Goal: Task Accomplishment & Management: Use online tool/utility

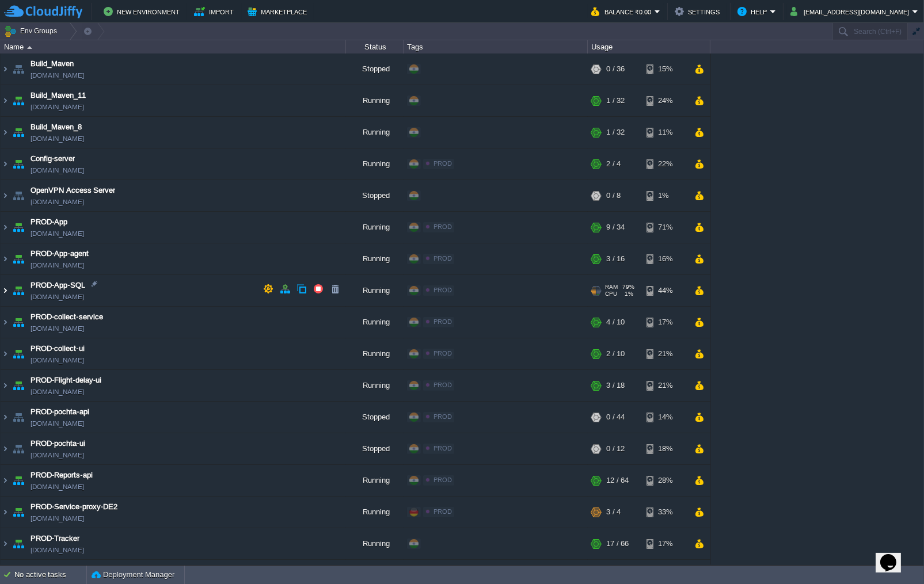
click at [3, 293] on img at bounding box center [5, 290] width 9 height 31
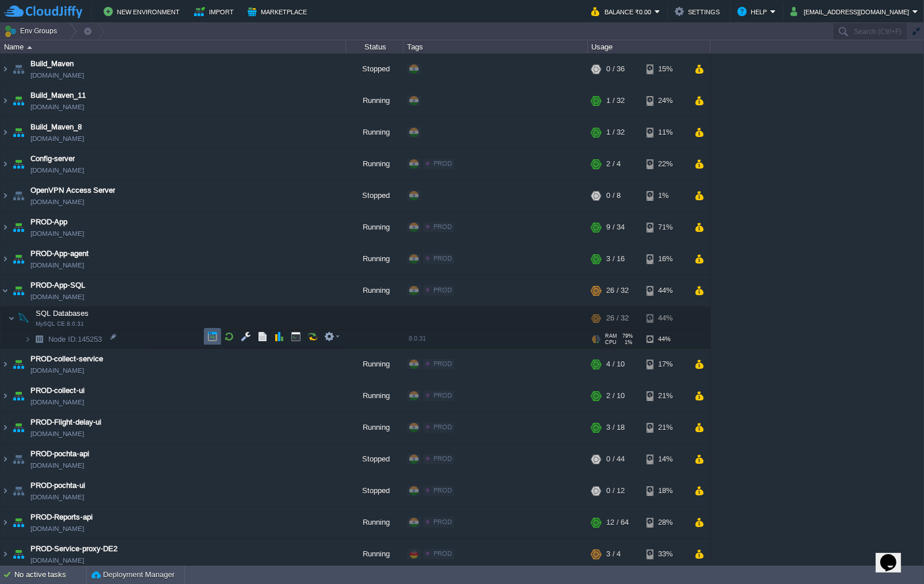
click at [212, 340] on button "button" at bounding box center [212, 336] width 10 height 10
click at [6, 255] on img at bounding box center [5, 258] width 9 height 31
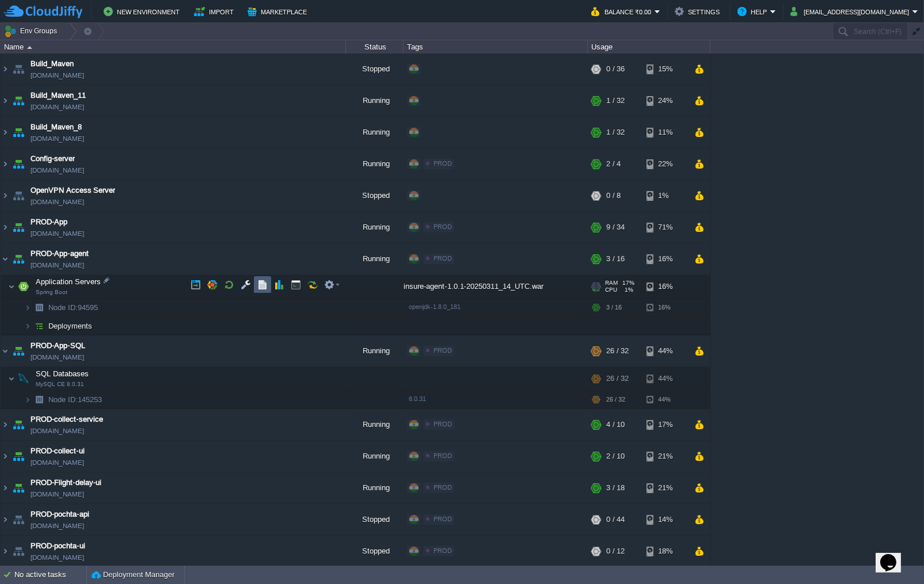
click at [260, 288] on button "button" at bounding box center [262, 285] width 10 height 10
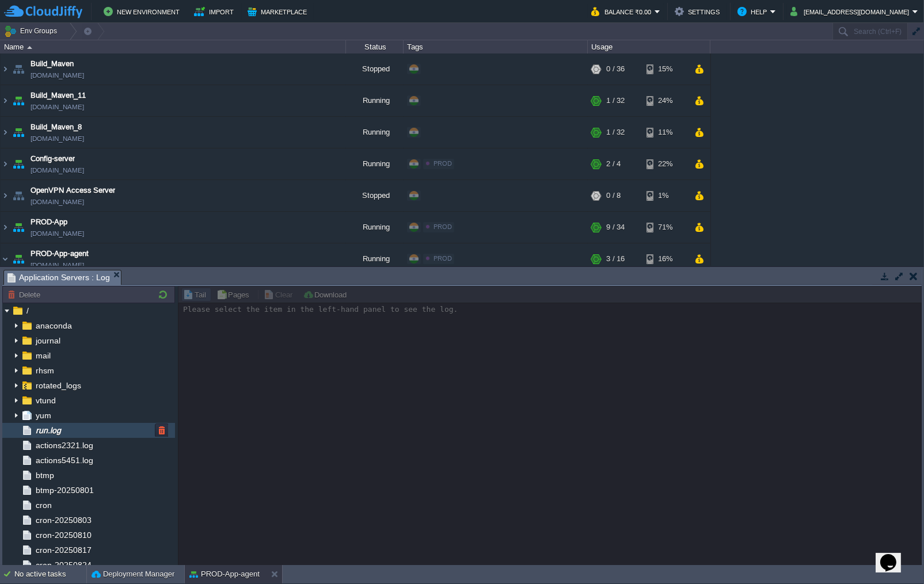
click at [112, 428] on div "run.log" at bounding box center [88, 430] width 173 height 15
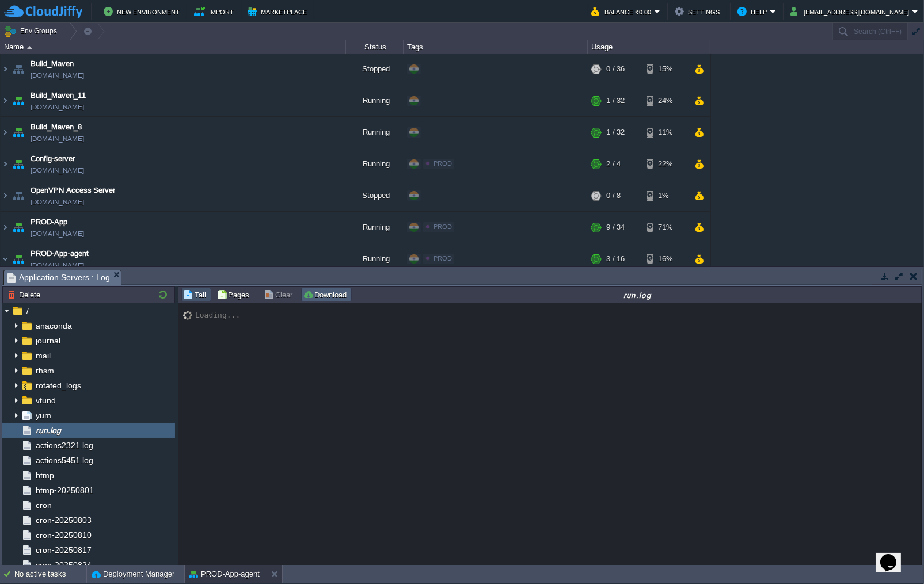
click at [310, 294] on button "Download" at bounding box center [326, 294] width 47 height 10
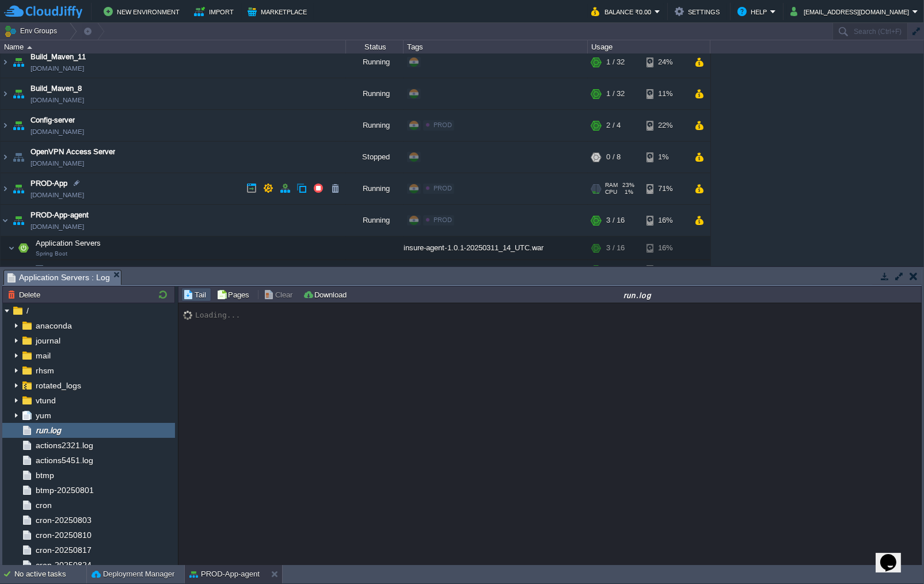
scroll to position [38, 0]
click at [3, 191] on img at bounding box center [5, 189] width 9 height 31
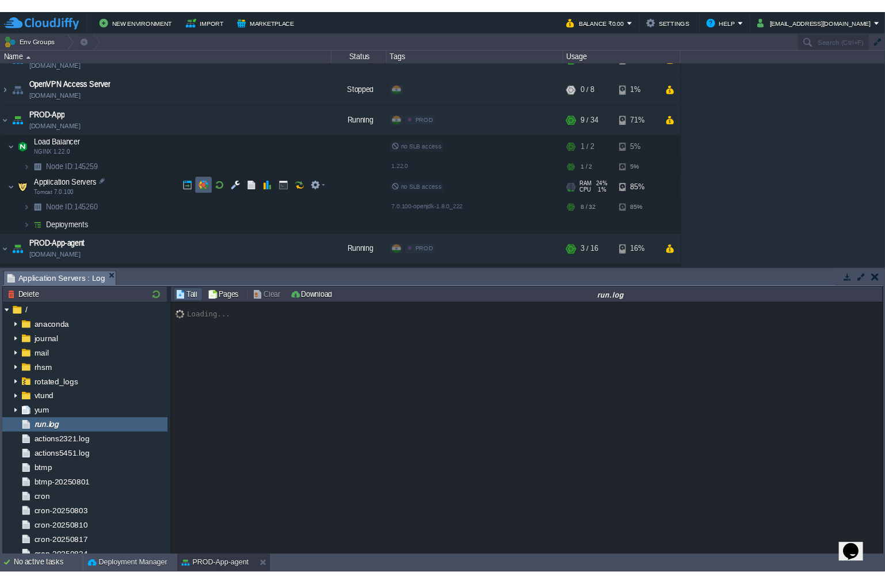
scroll to position [16864, 0]
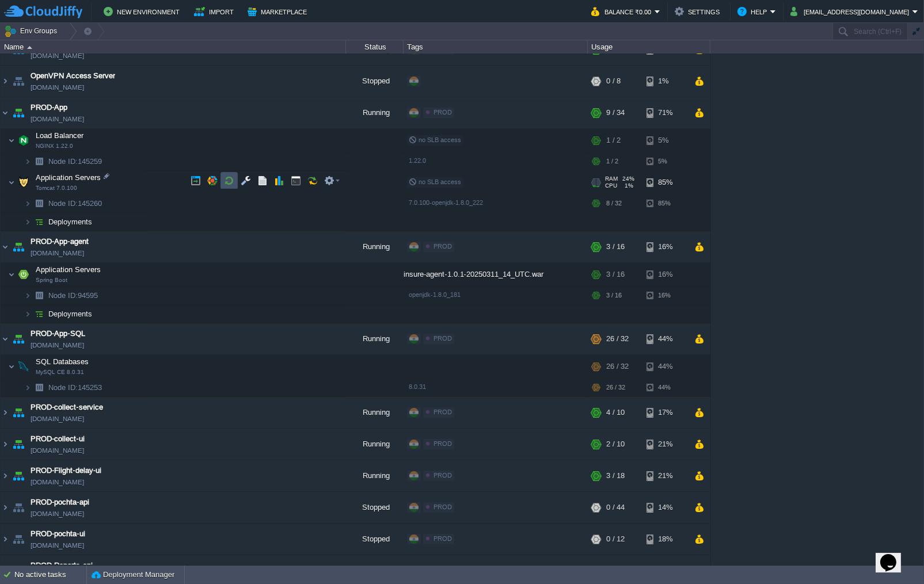
click at [227, 182] on button "button" at bounding box center [229, 181] width 10 height 10
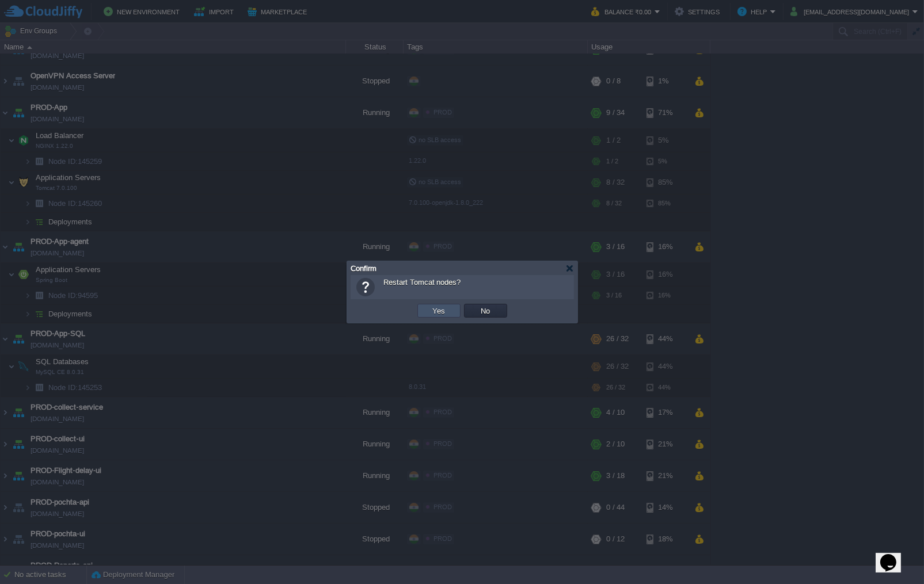
click at [440, 312] on button "Yes" at bounding box center [439, 311] width 20 height 10
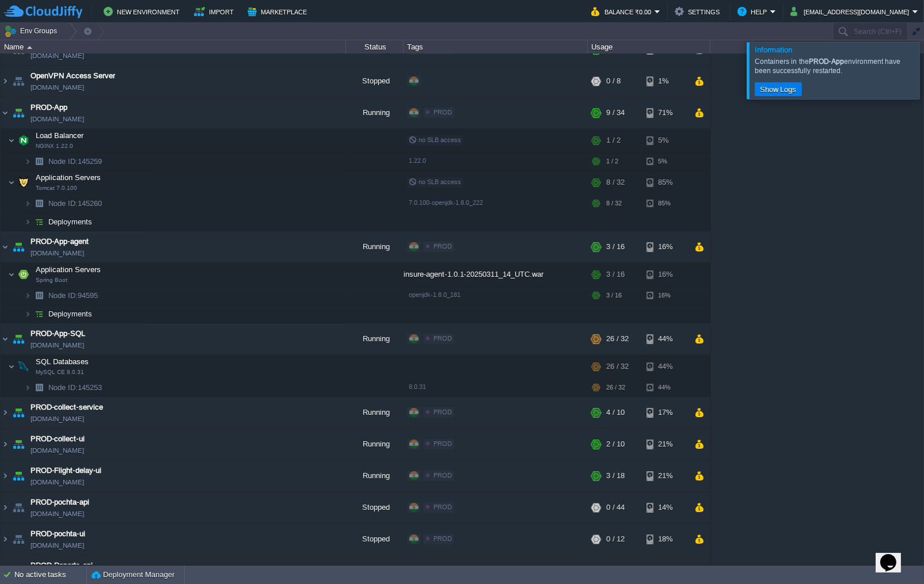
click at [923, 83] on div at bounding box center [937, 70] width 0 height 56
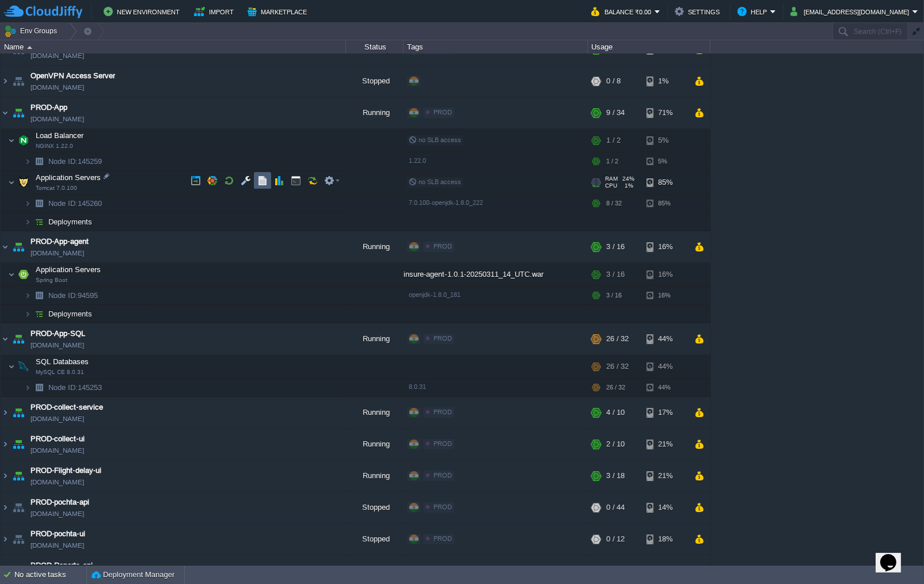
click at [260, 181] on button "button" at bounding box center [262, 181] width 10 height 10
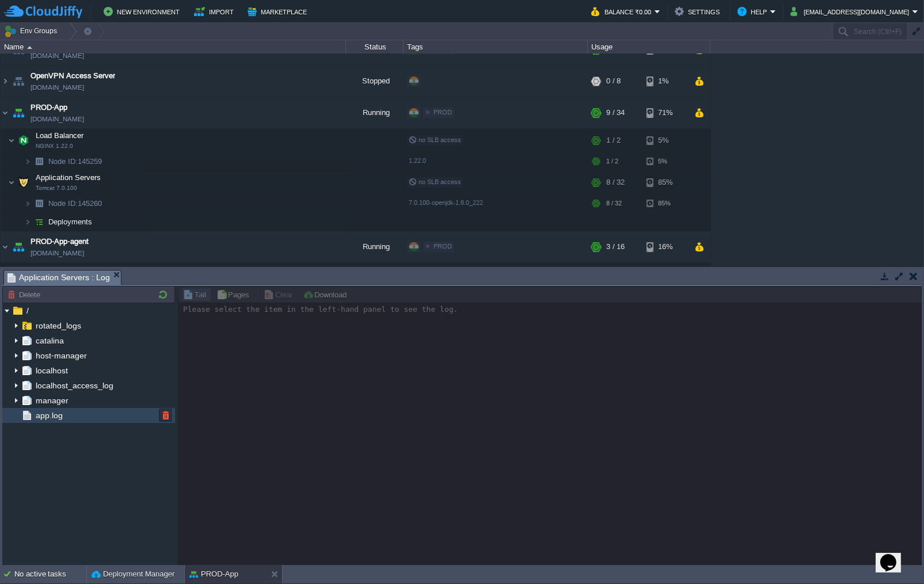
click at [66, 418] on div "app.log" at bounding box center [88, 415] width 173 height 15
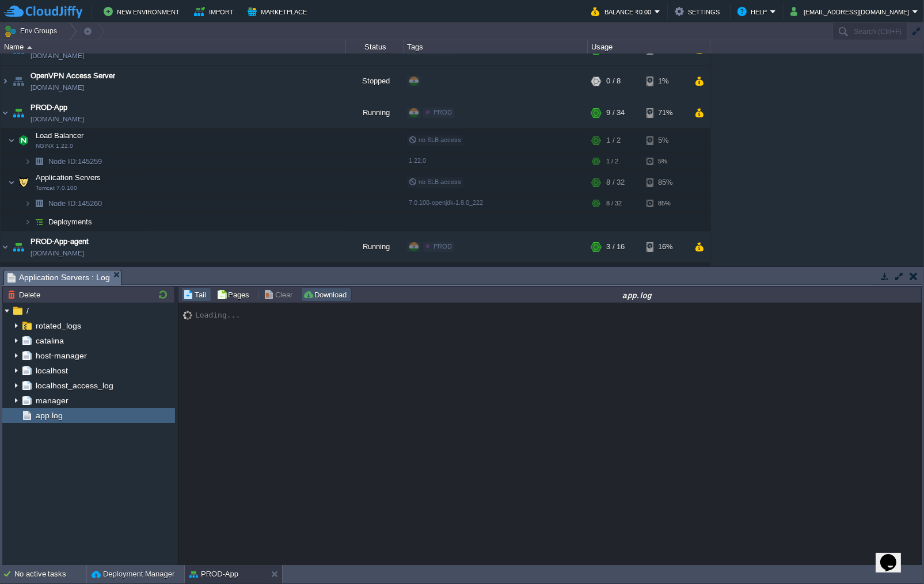
click at [326, 294] on button "Download" at bounding box center [326, 294] width 47 height 10
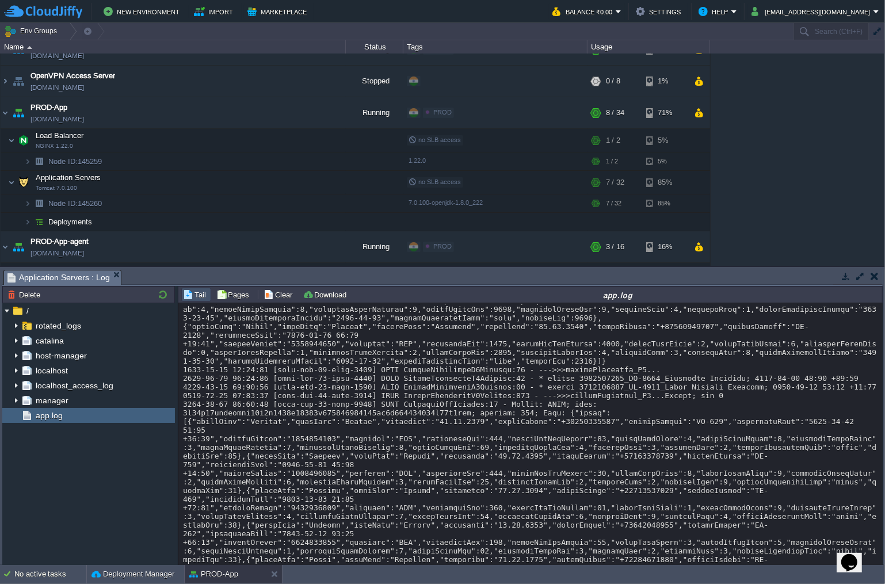
scroll to position [15826, 0]
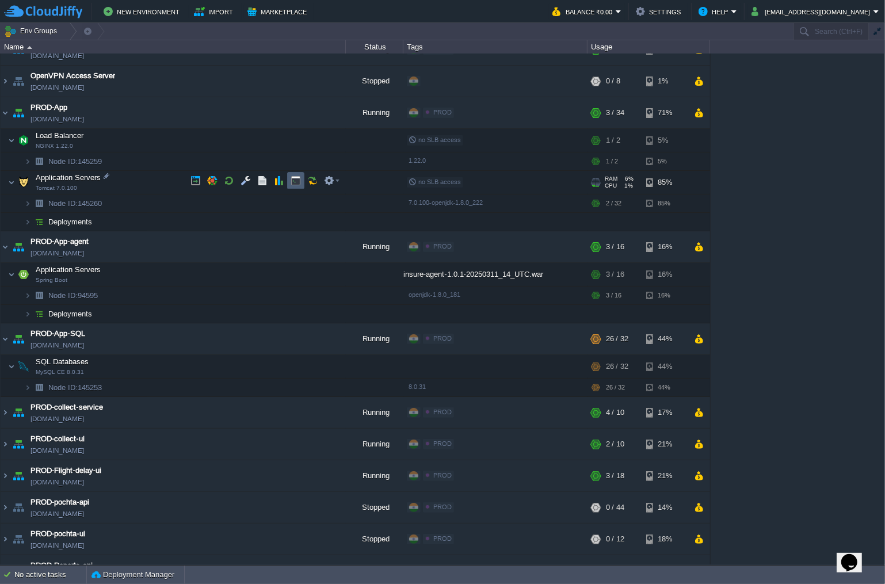
click at [293, 181] on button "button" at bounding box center [296, 181] width 10 height 10
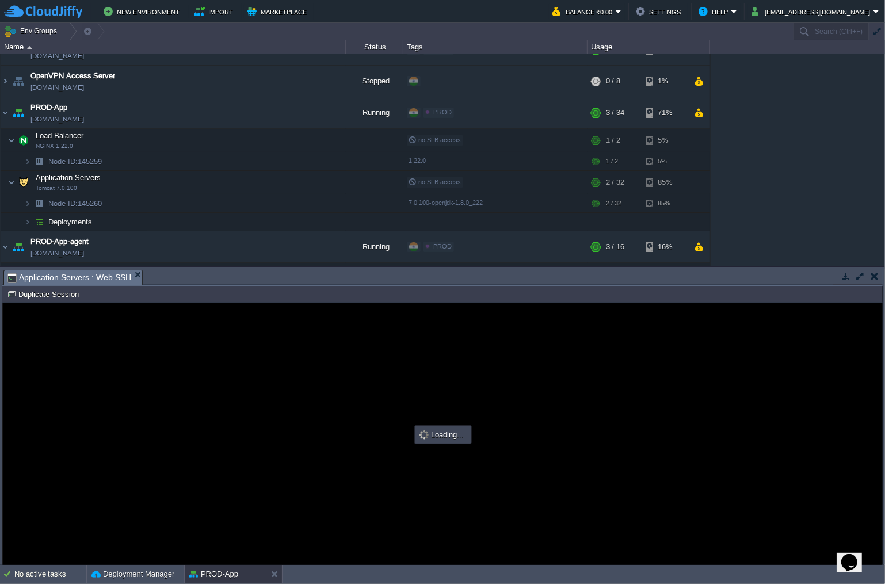
scroll to position [0, 0]
type input "#000000"
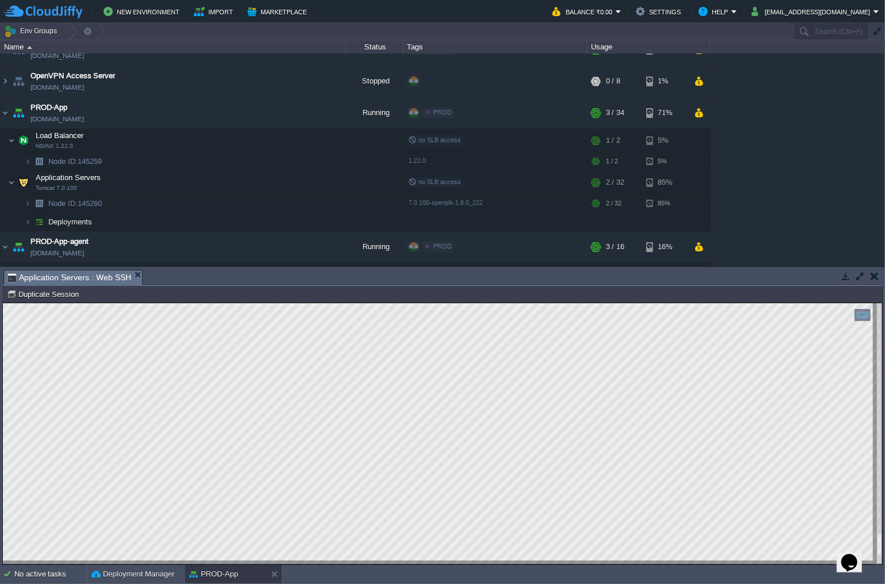
click at [874, 546] on div at bounding box center [442, 433] width 879 height 261
click at [264, 181] on button "button" at bounding box center [262, 181] width 10 height 10
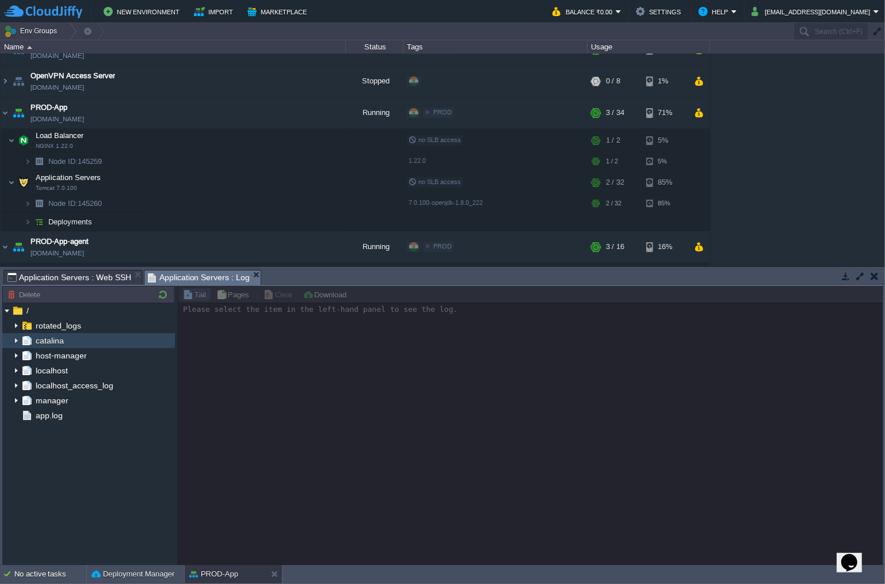
click at [20, 340] on img at bounding box center [16, 340] width 9 height 15
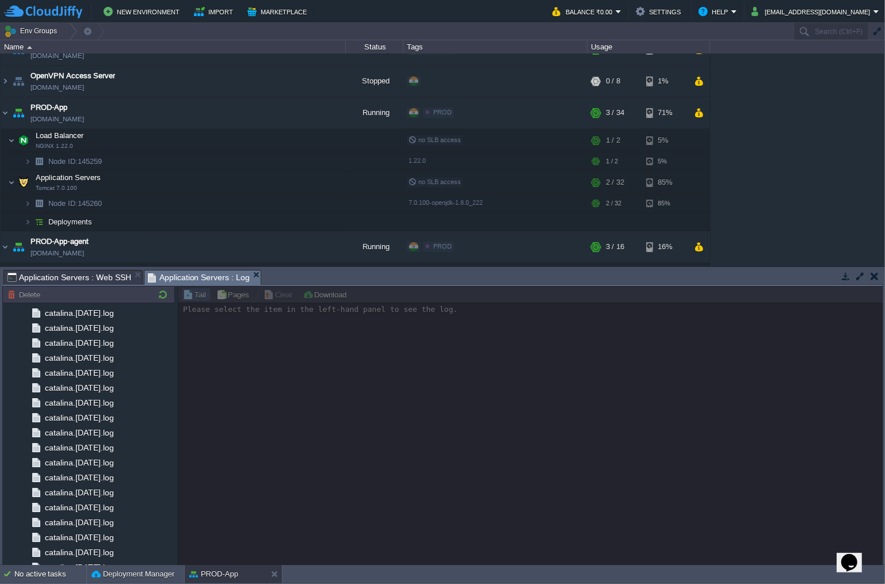
scroll to position [247, 0]
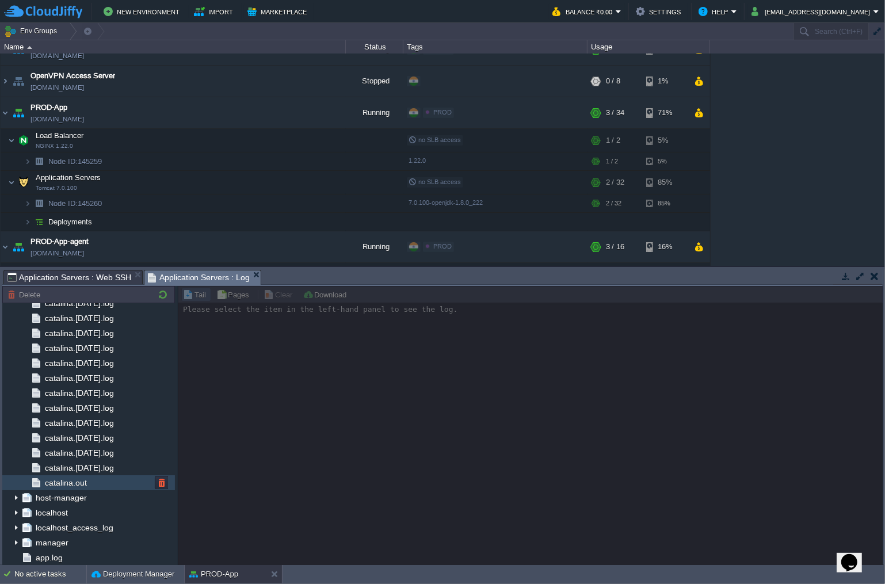
click at [69, 482] on span "catalina.out" at bounding box center [66, 483] width 46 height 10
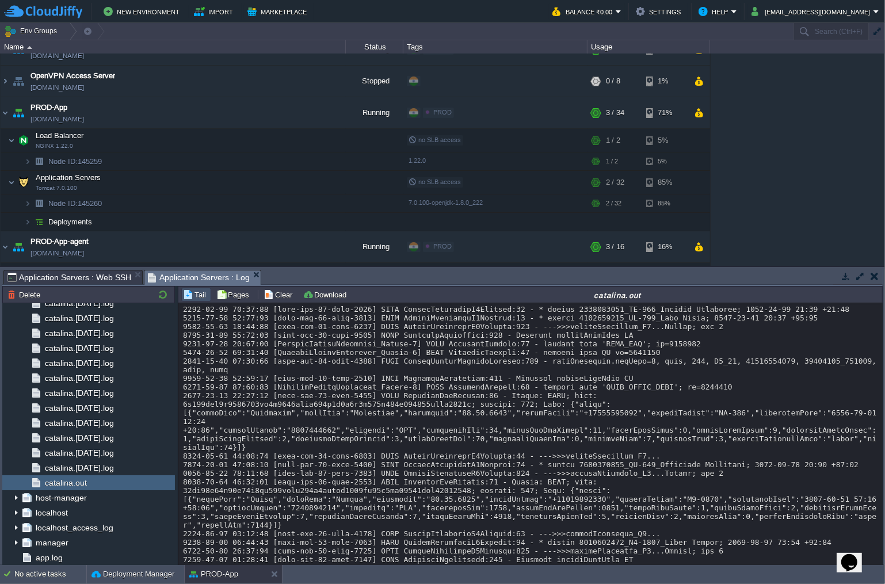
scroll to position [14414, 0]
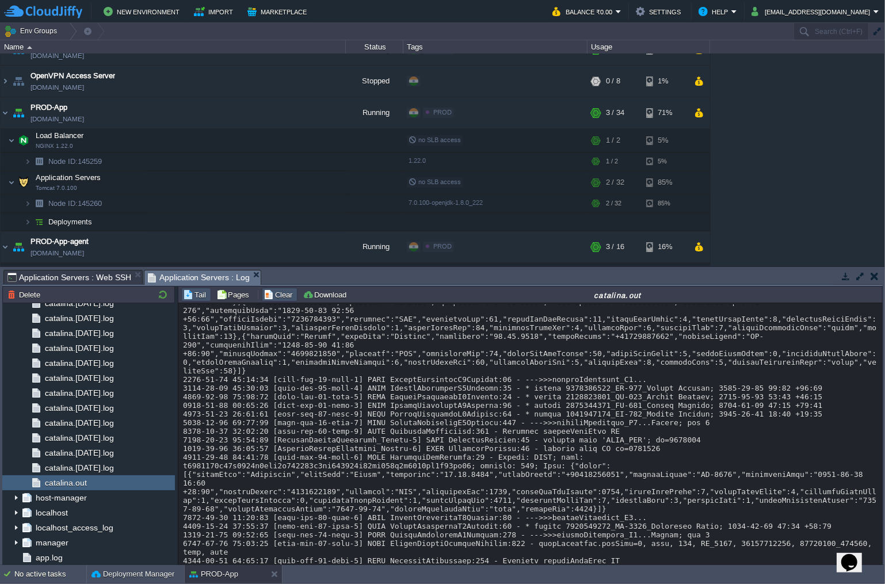
click at [279, 298] on button "Clear" at bounding box center [280, 294] width 32 height 10
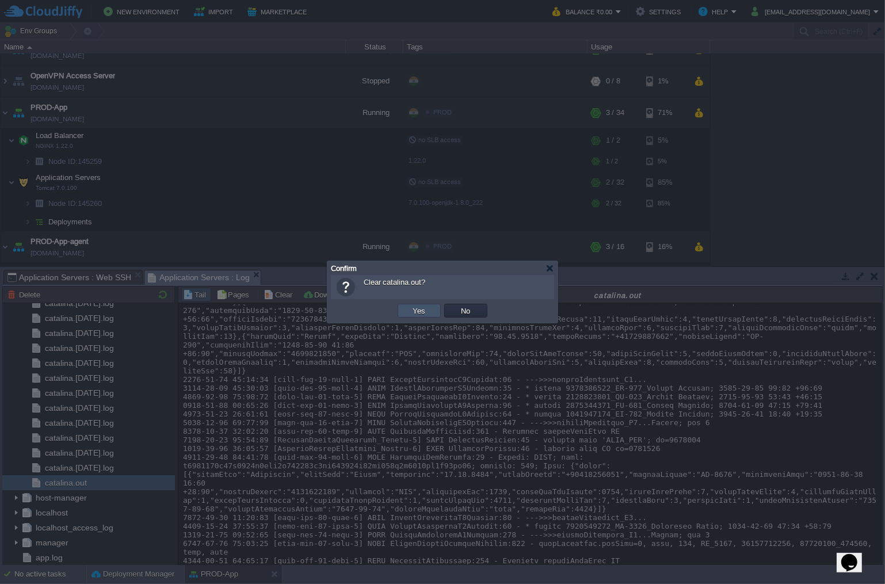
click at [423, 315] on button "Yes" at bounding box center [420, 311] width 20 height 10
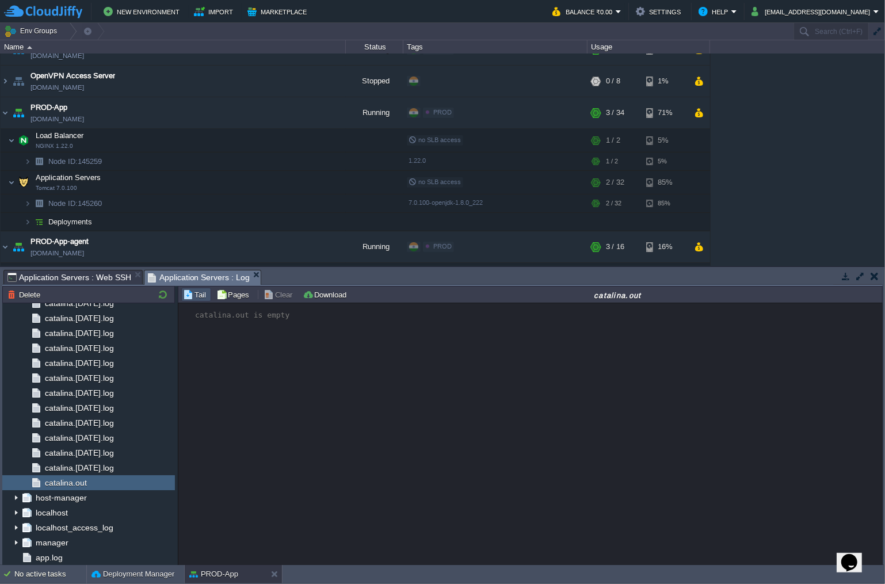
scroll to position [0, 0]
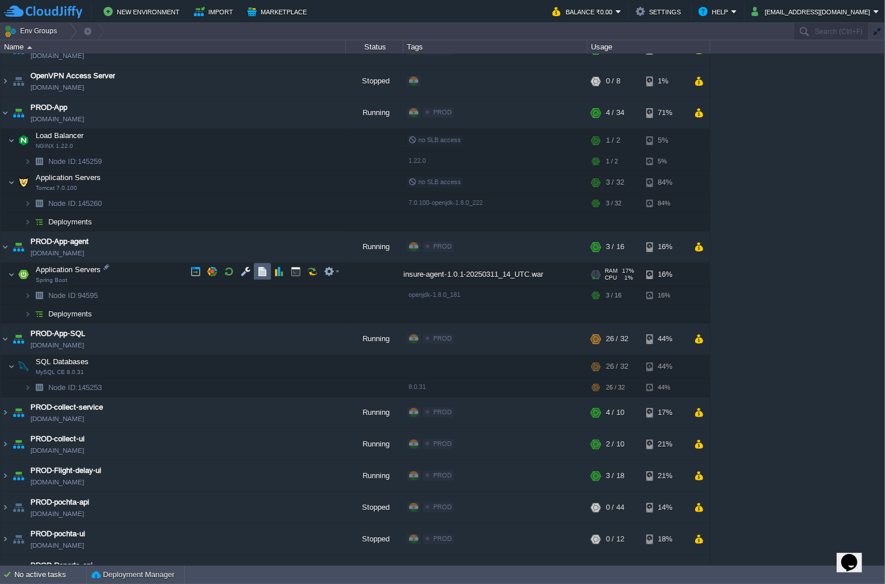
click at [262, 274] on button "button" at bounding box center [262, 271] width 10 height 10
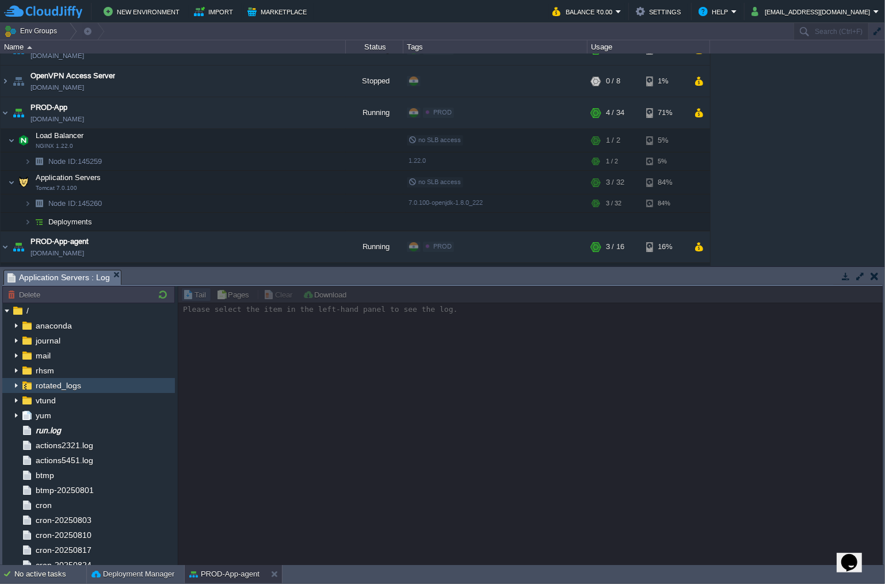
click at [18, 384] on img at bounding box center [16, 385] width 9 height 15
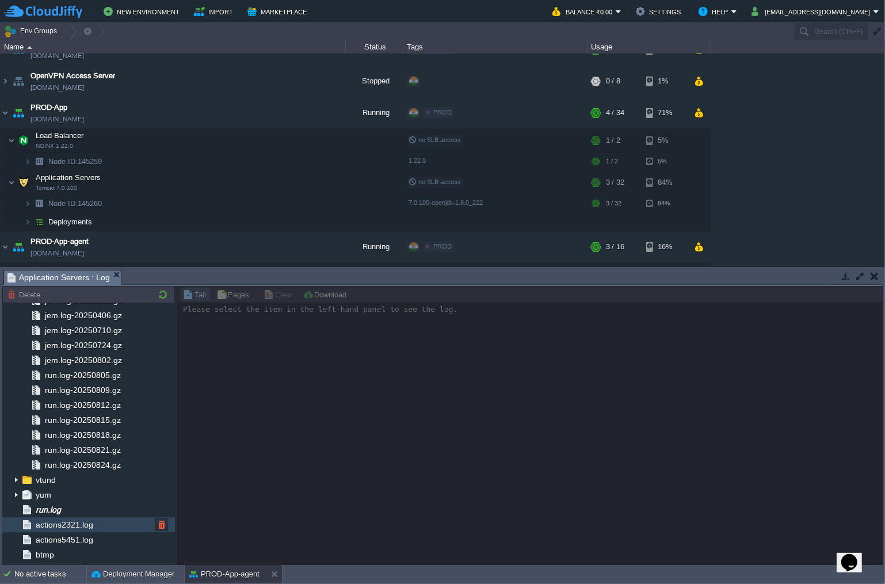
scroll to position [268, 0]
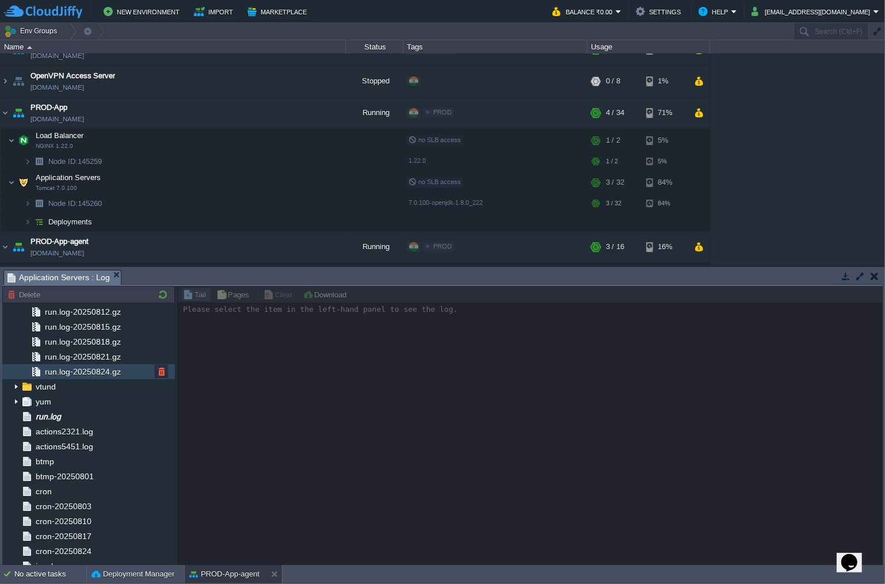
click at [105, 371] on span "run.log-20250824.gz" at bounding box center [83, 372] width 80 height 10
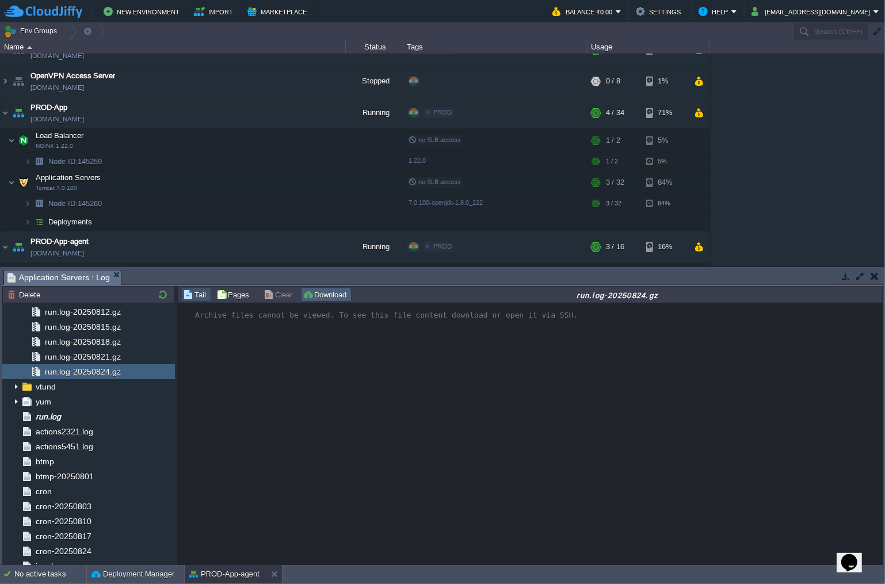
click at [315, 298] on button "Download" at bounding box center [326, 294] width 47 height 10
